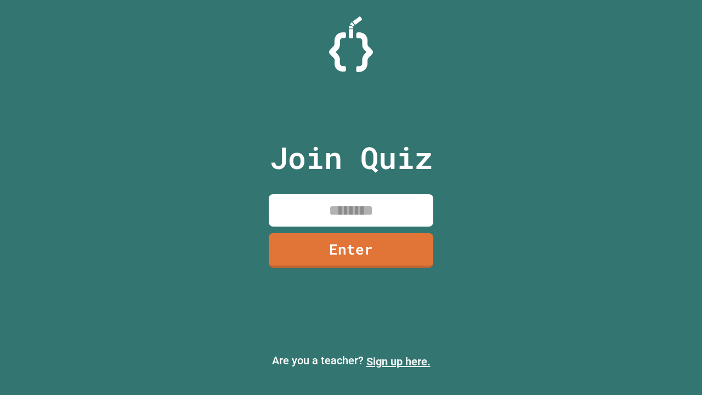
click at [398, 362] on link "Sign up here." at bounding box center [399, 361] width 64 height 13
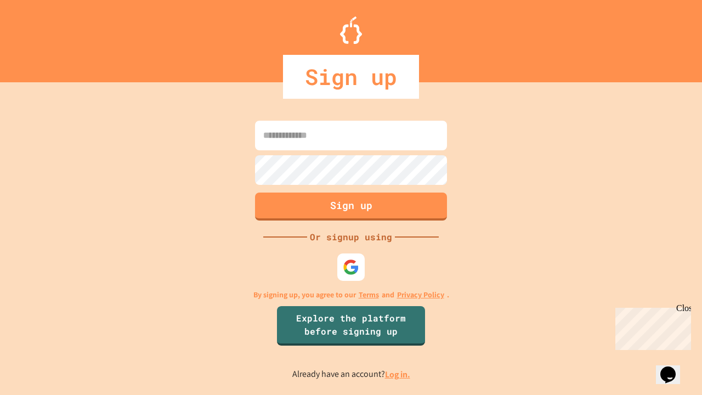
click at [398, 374] on link "Log in." at bounding box center [397, 375] width 25 height 12
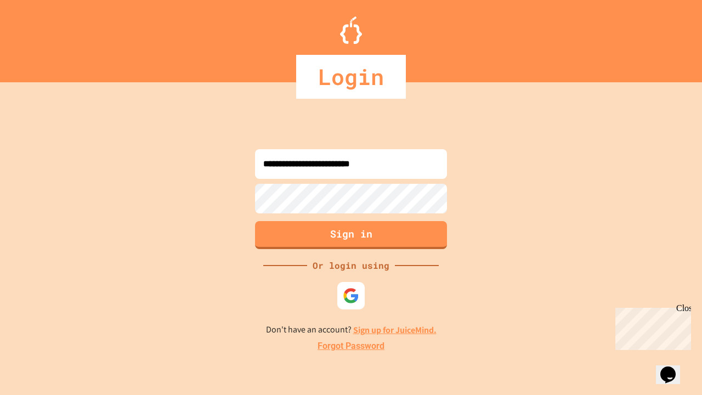
type input "**********"
